Goal: Navigation & Orientation: Find specific page/section

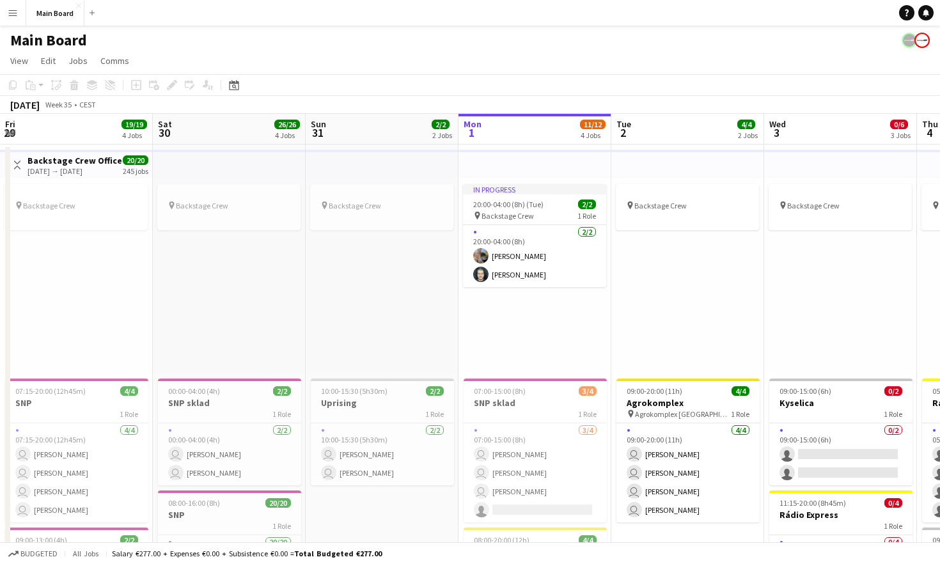
scroll to position [0, 306]
